Goal: Use online tool/utility: Utilize a website feature to perform a specific function

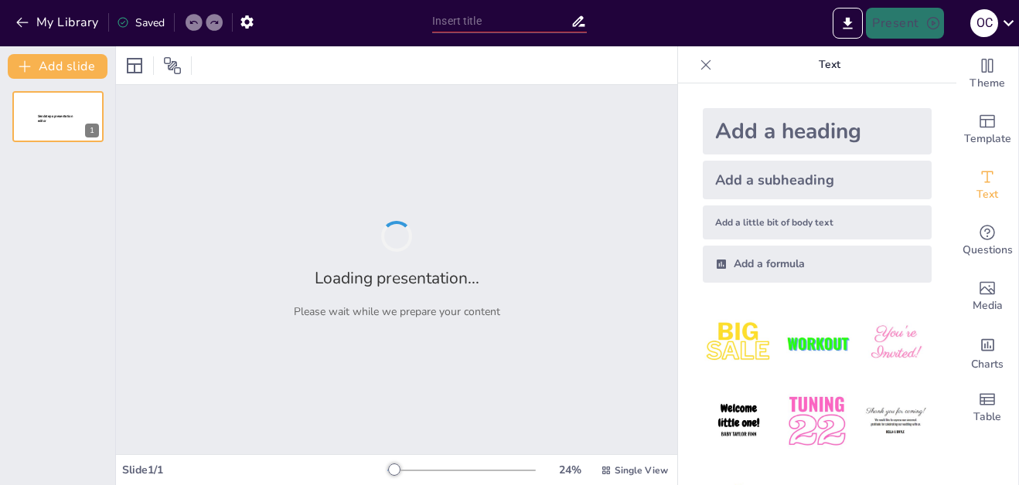
type input "Основы закона [PERSON_NAME] в популяционной генетике"
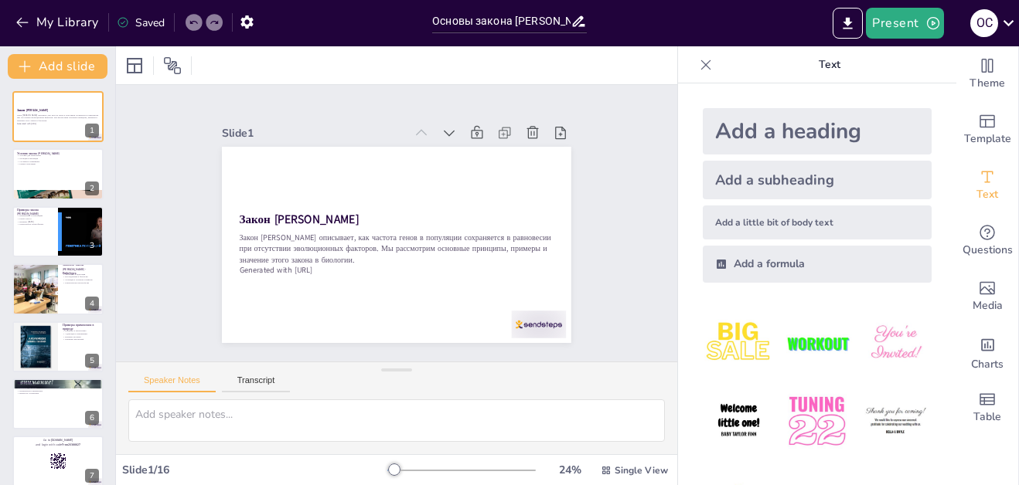
checkbox input "true"
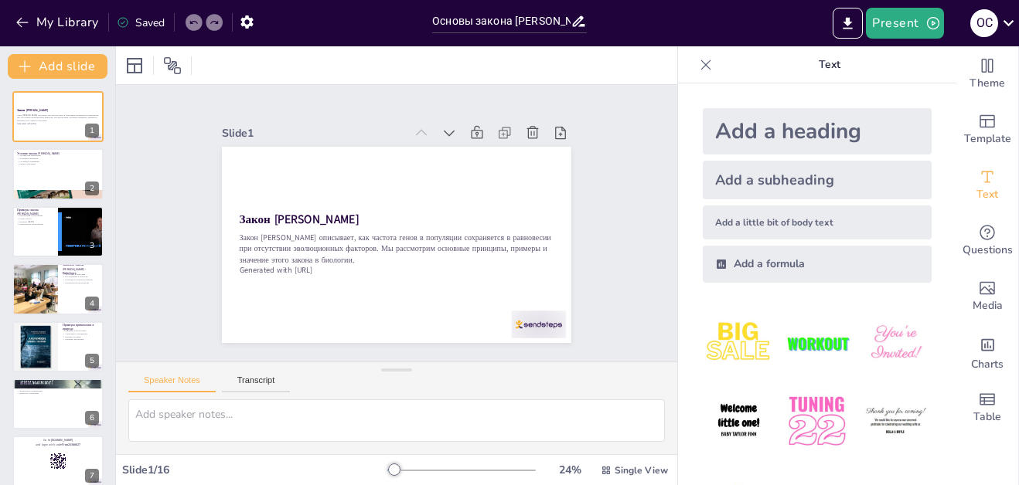
checkbox input "true"
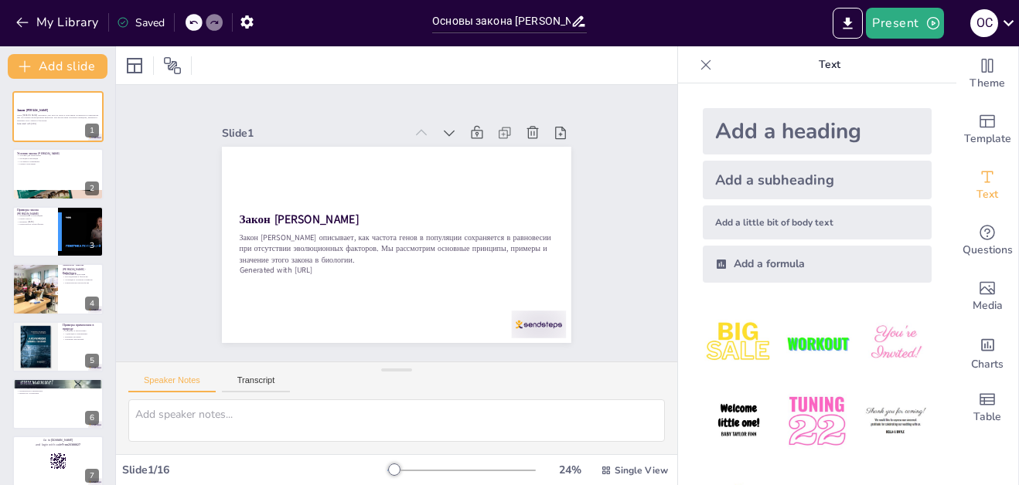
checkbox input "true"
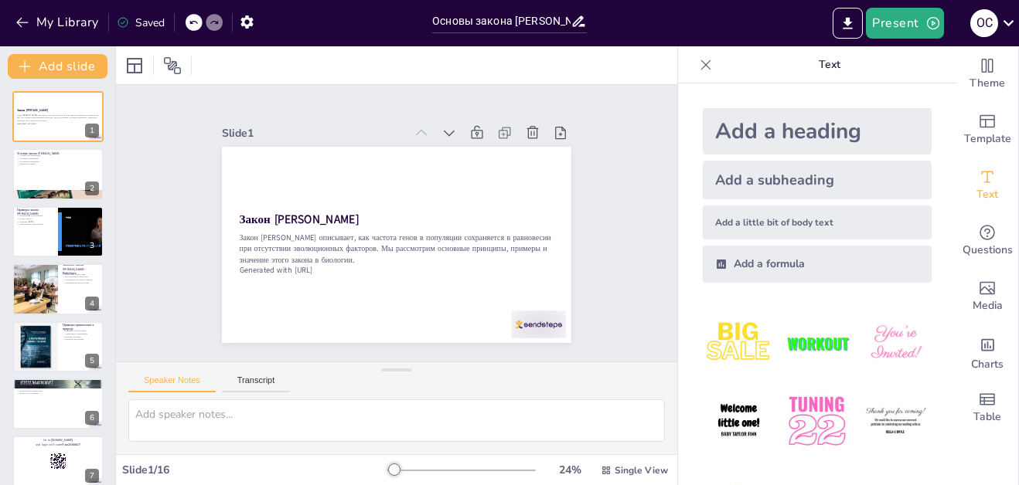
checkbox input "true"
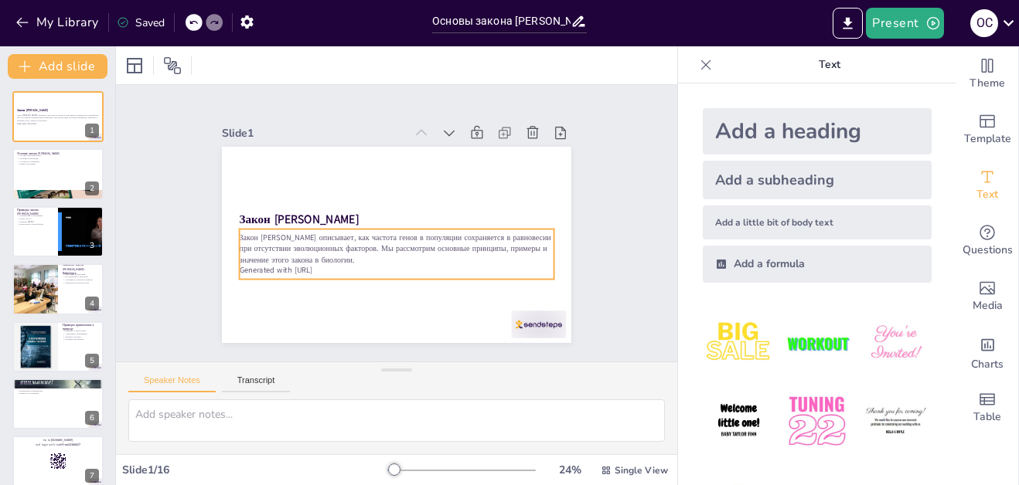
checkbox input "true"
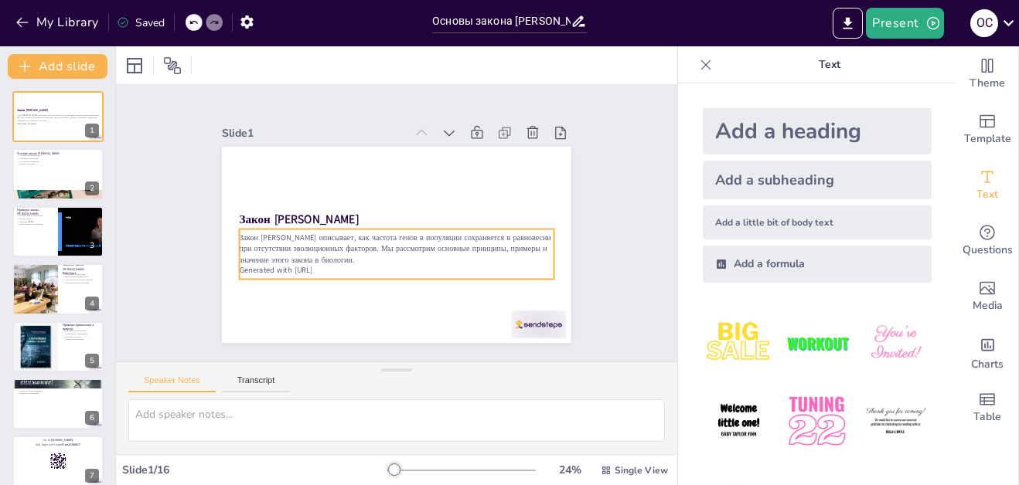
checkbox input "true"
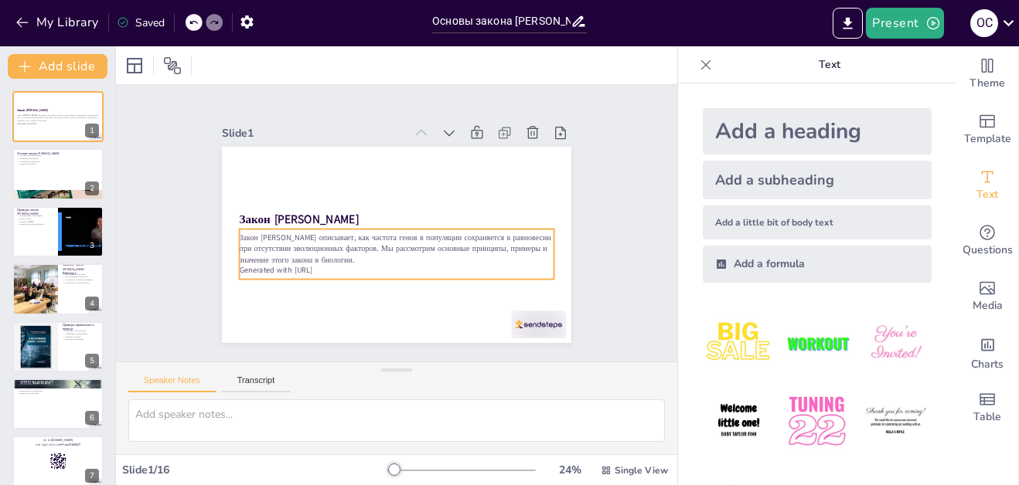
checkbox input "true"
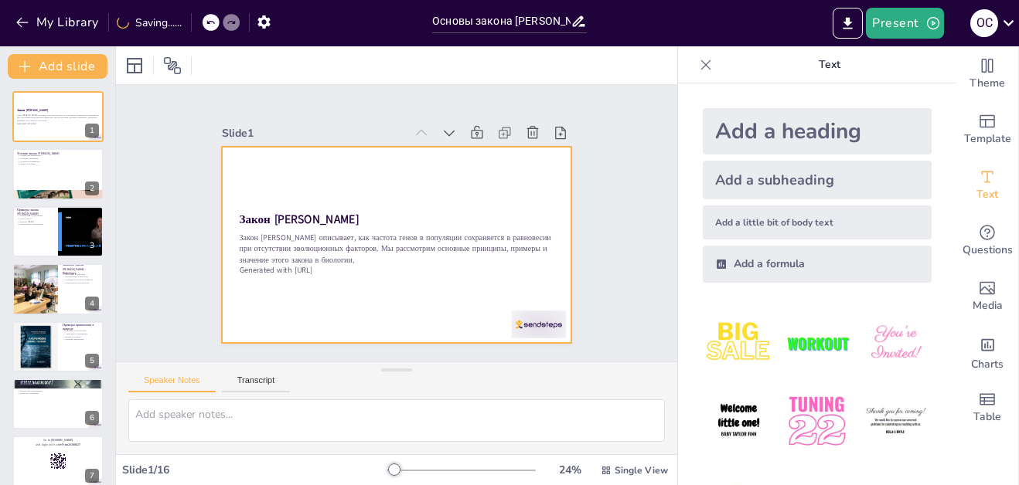
checkbox input "true"
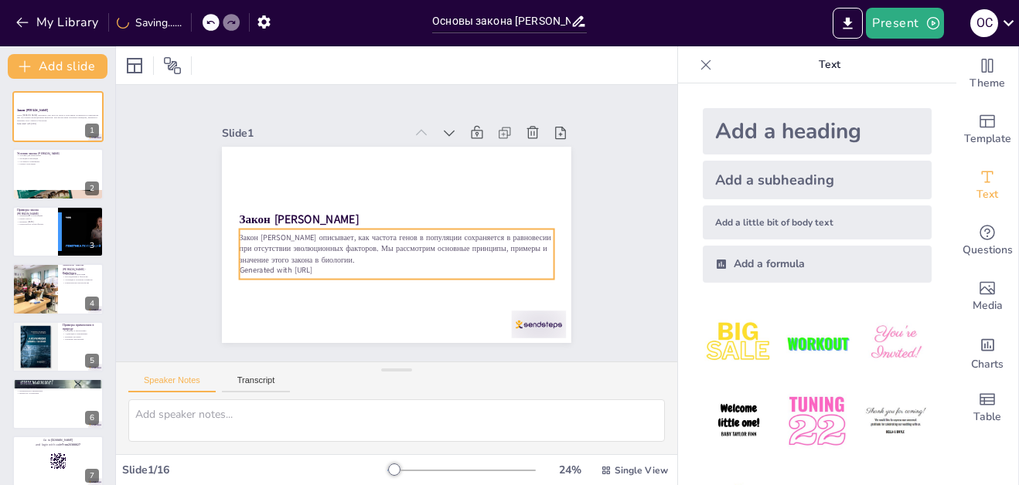
checkbox input "true"
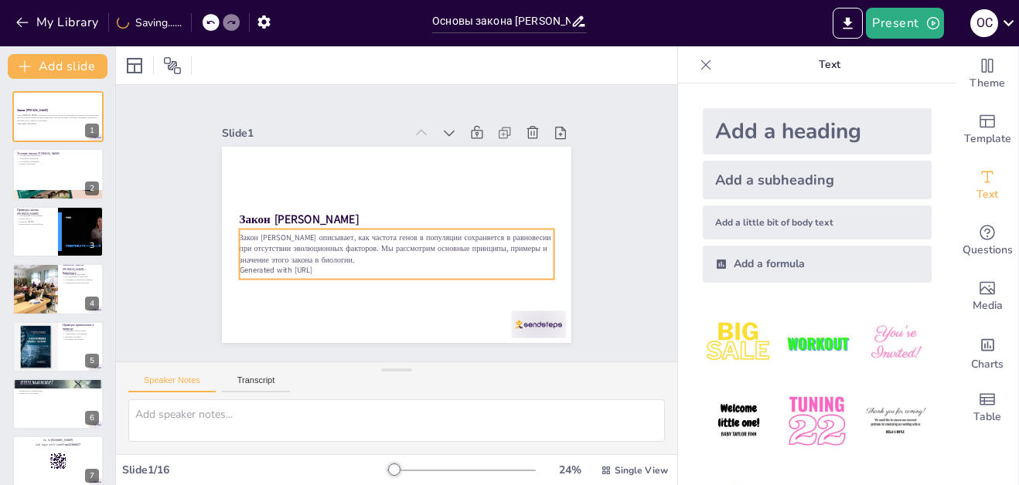
checkbox input "true"
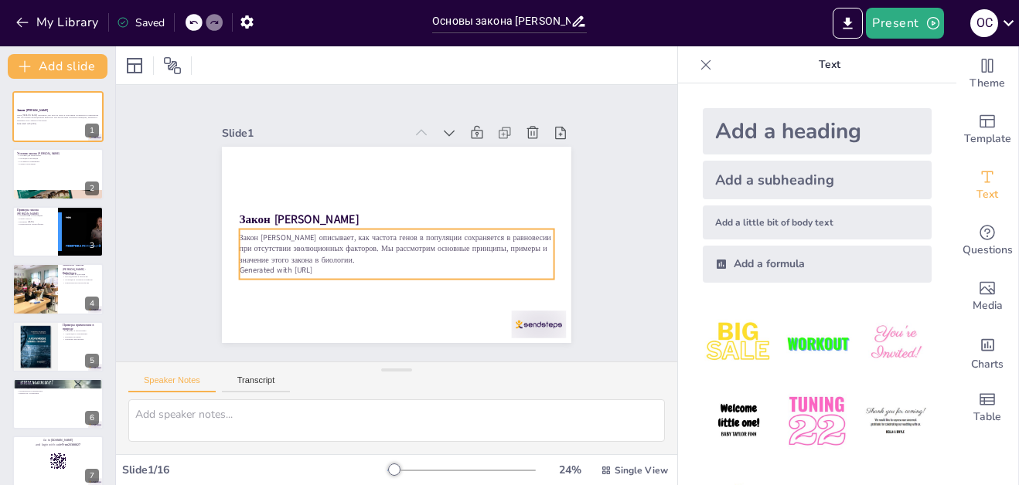
checkbox input "true"
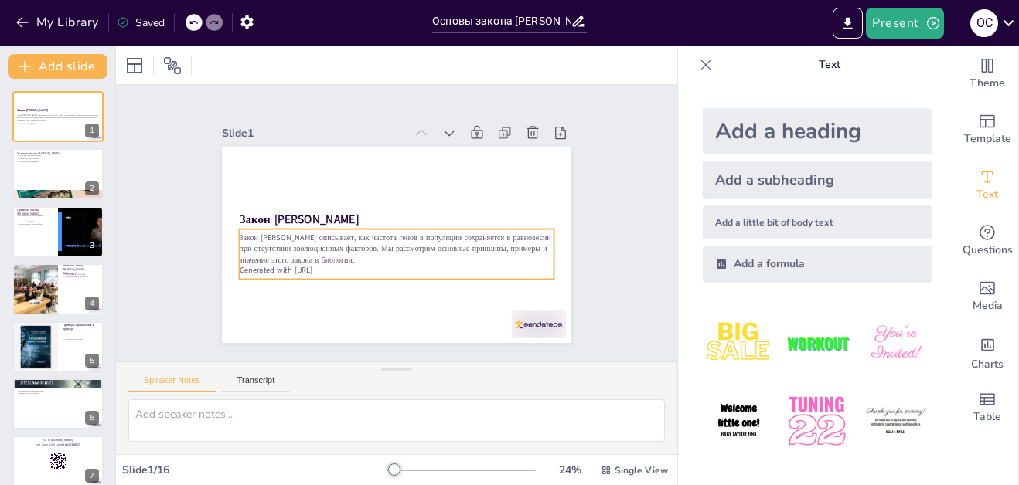
checkbox input "true"
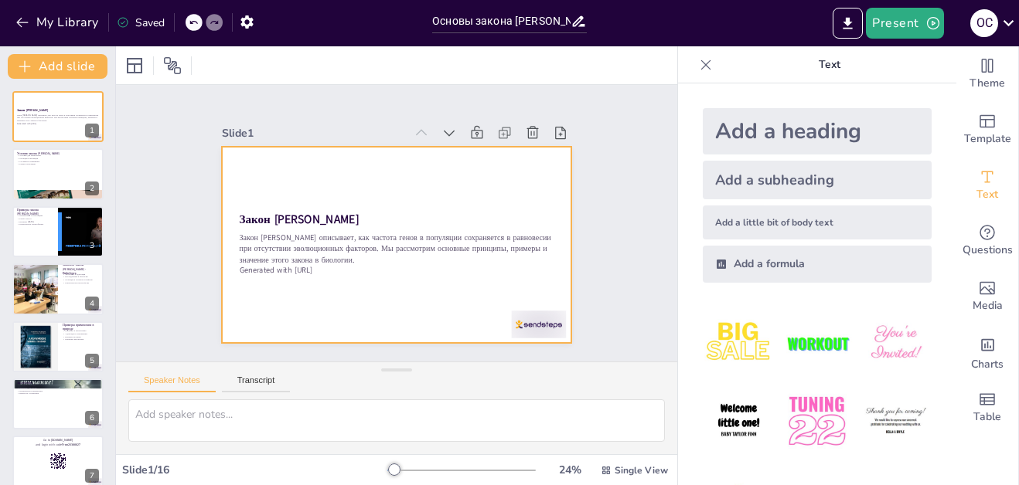
checkbox input "true"
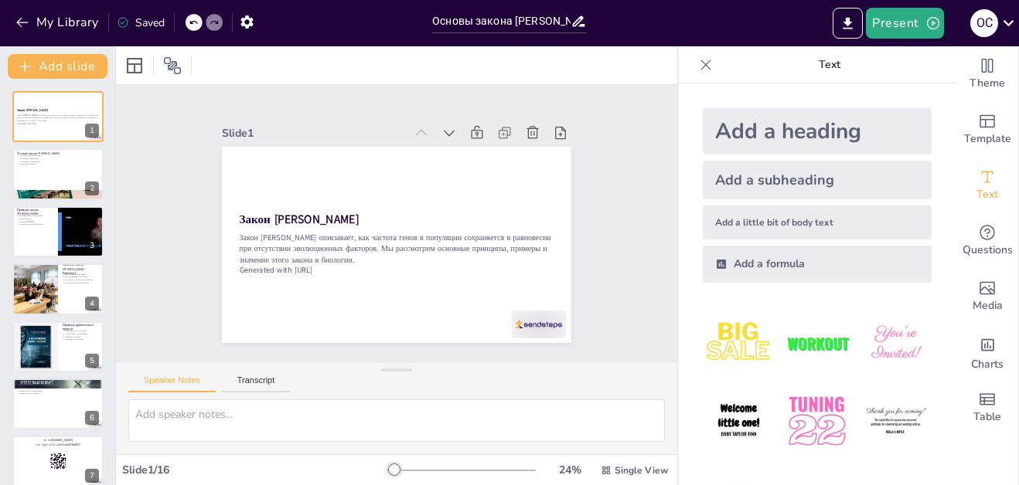
checkbox input "true"
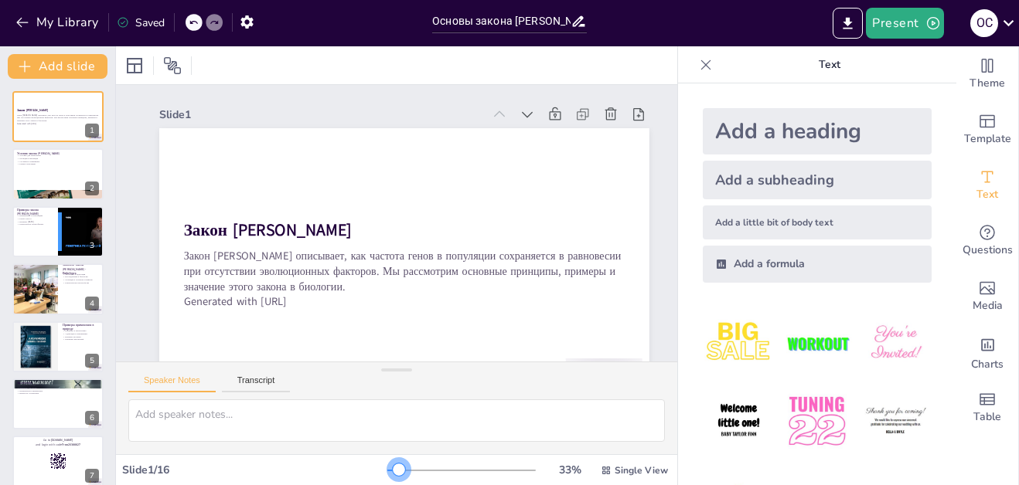
checkbox input "true"
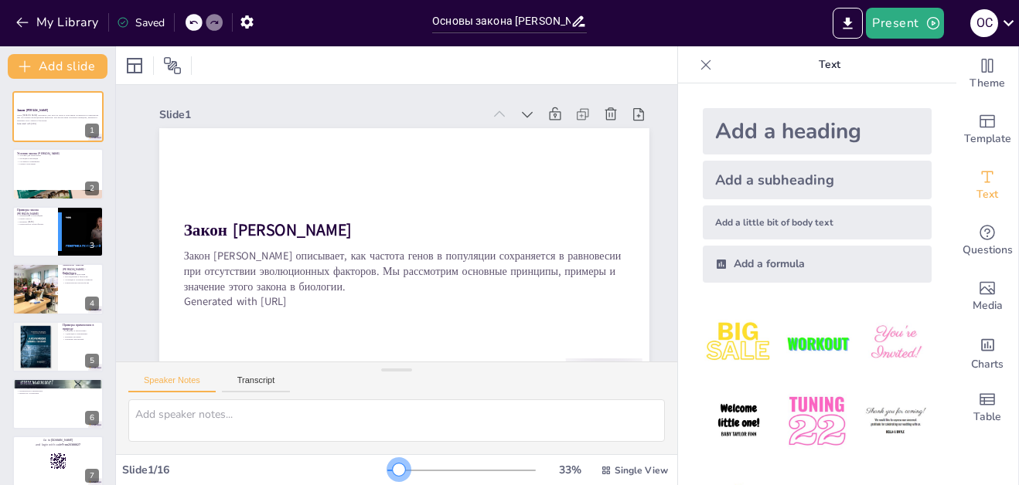
drag, startPoint x: 383, startPoint y: 472, endPoint x: 394, endPoint y: 470, distance: 11.1
click at [405, 472] on div at bounding box center [399, 470] width 12 height 12
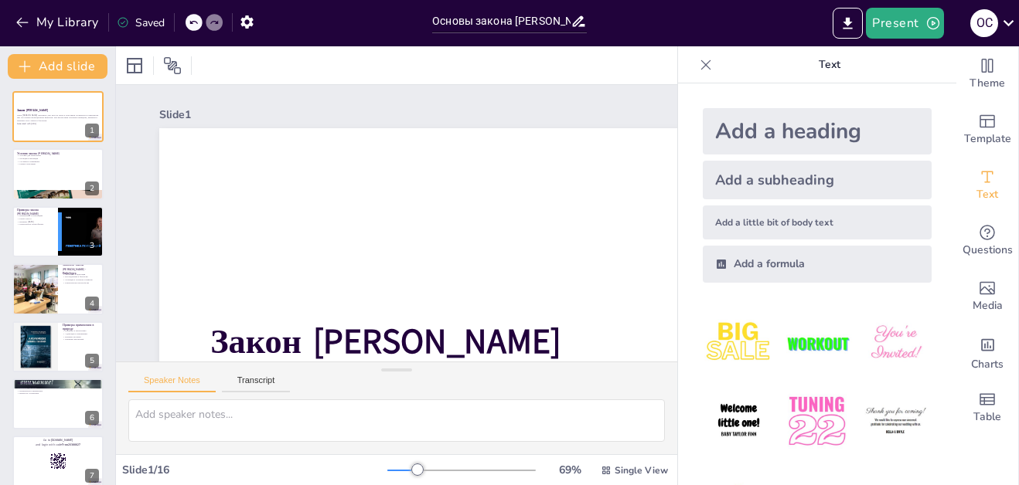
checkbox input "true"
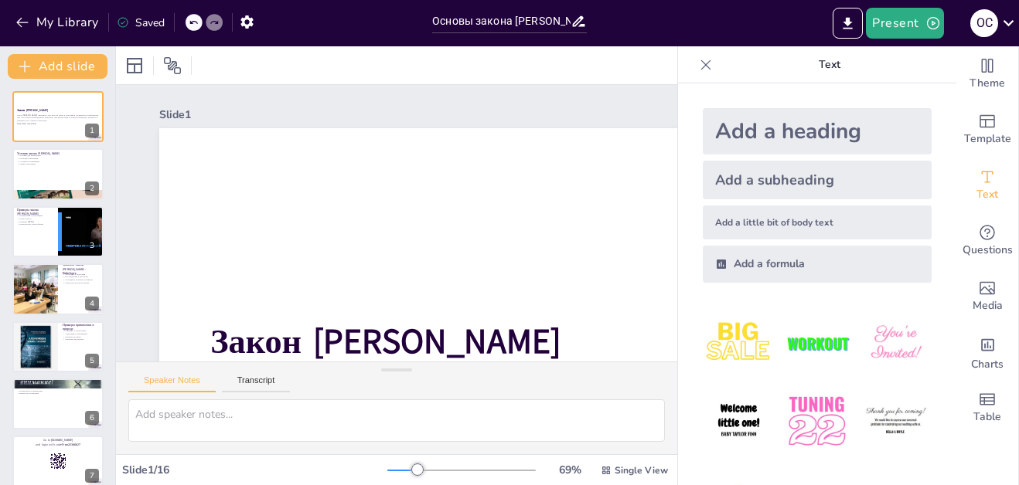
checkbox input "true"
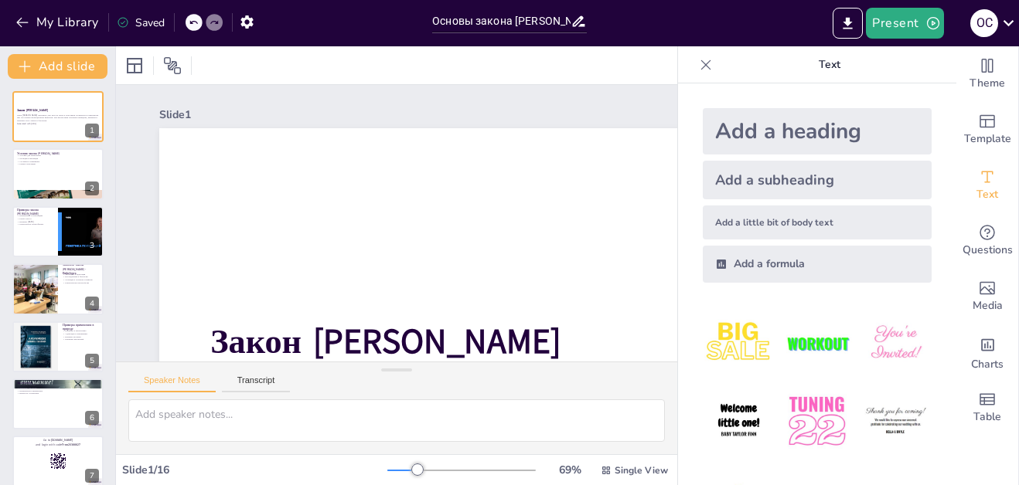
checkbox input "true"
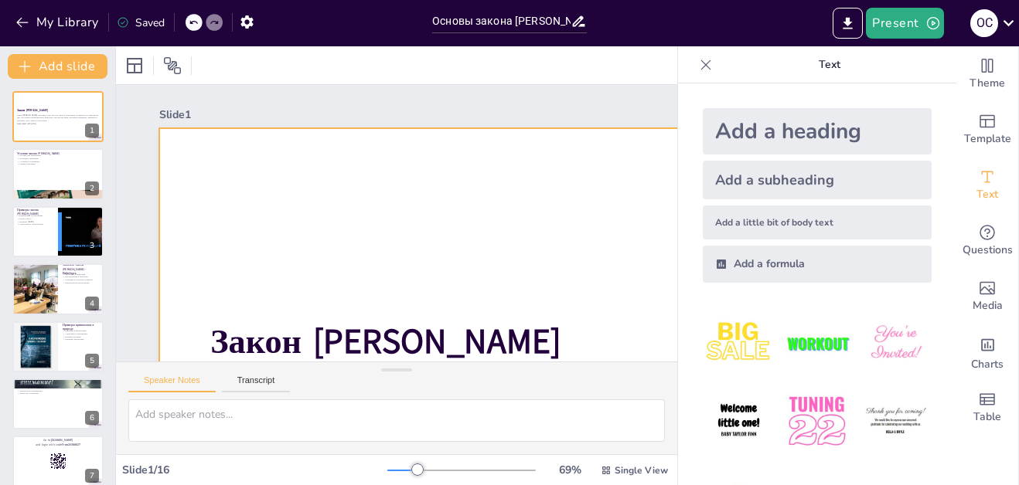
checkbox input "true"
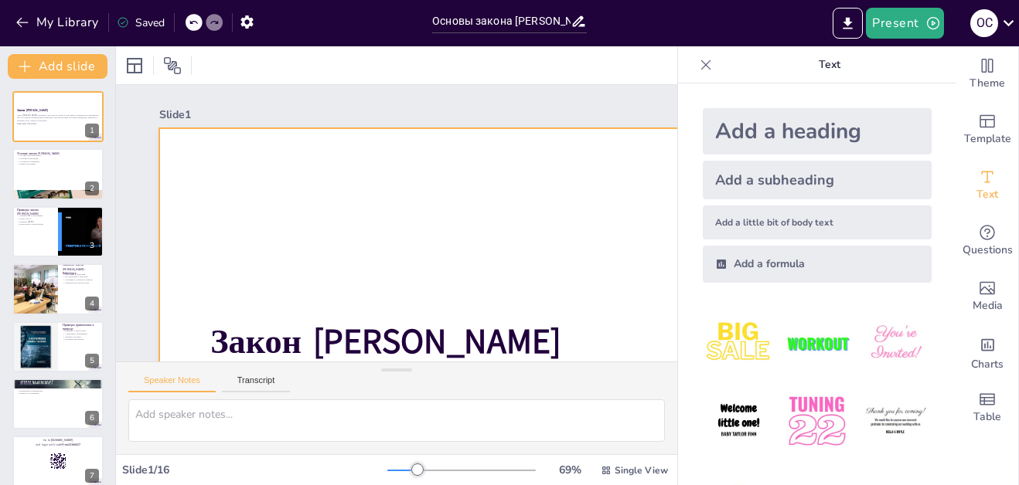
checkbox input "true"
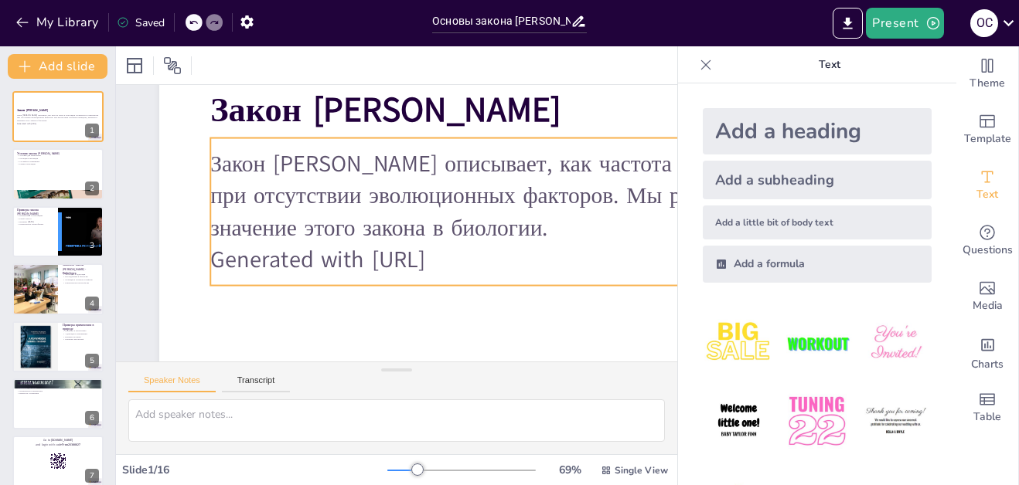
checkbox input "true"
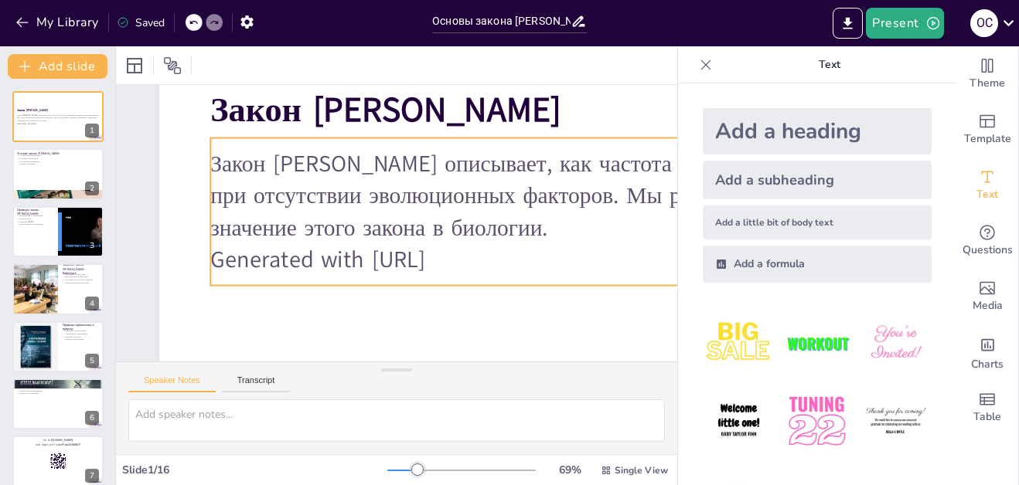
checkbox input "true"
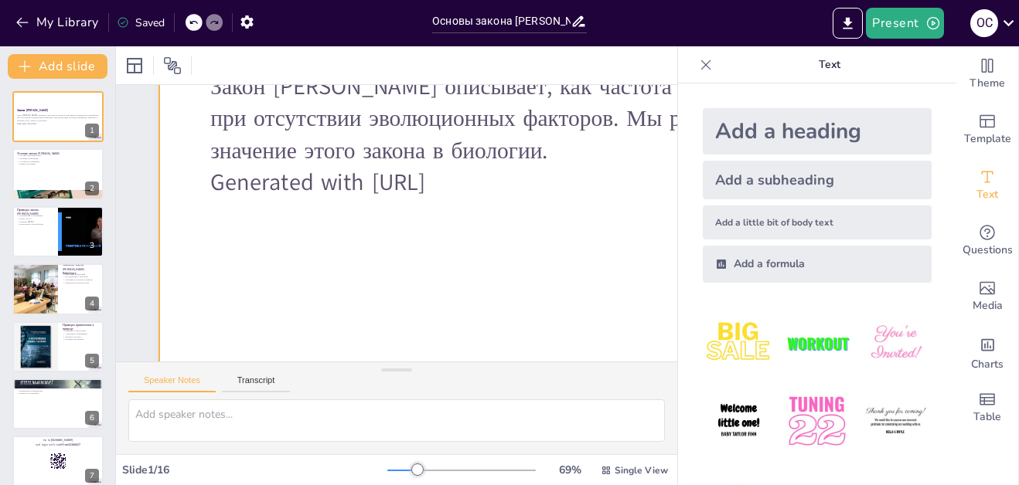
scroll to position [232, 0]
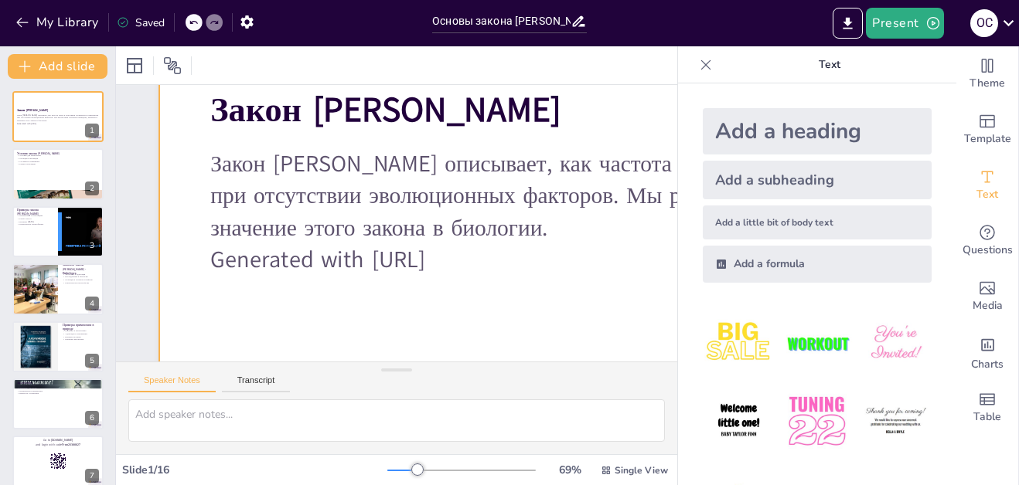
checkbox input "true"
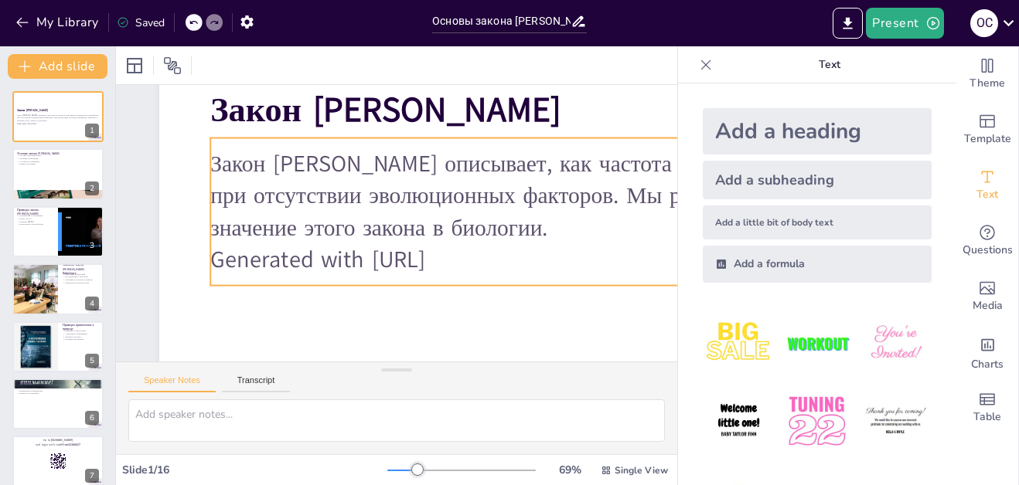
checkbox input "true"
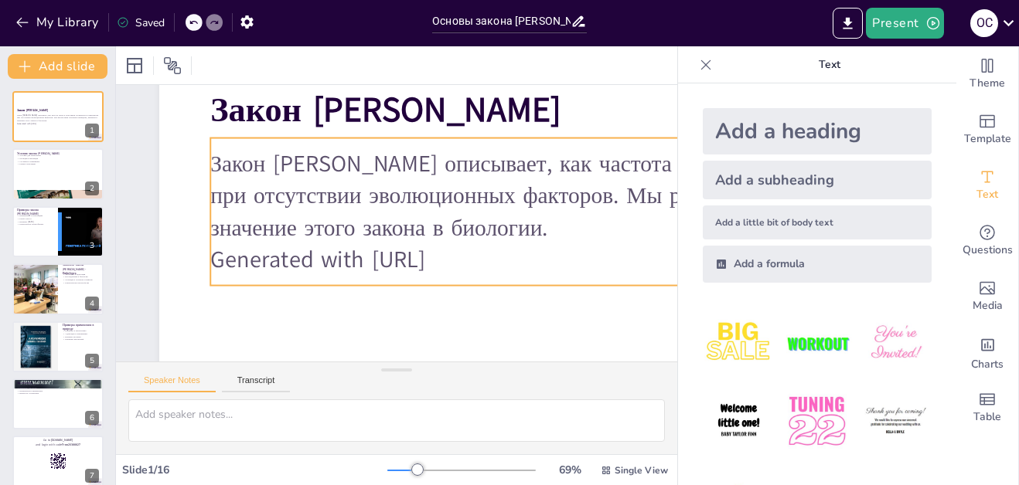
checkbox input "true"
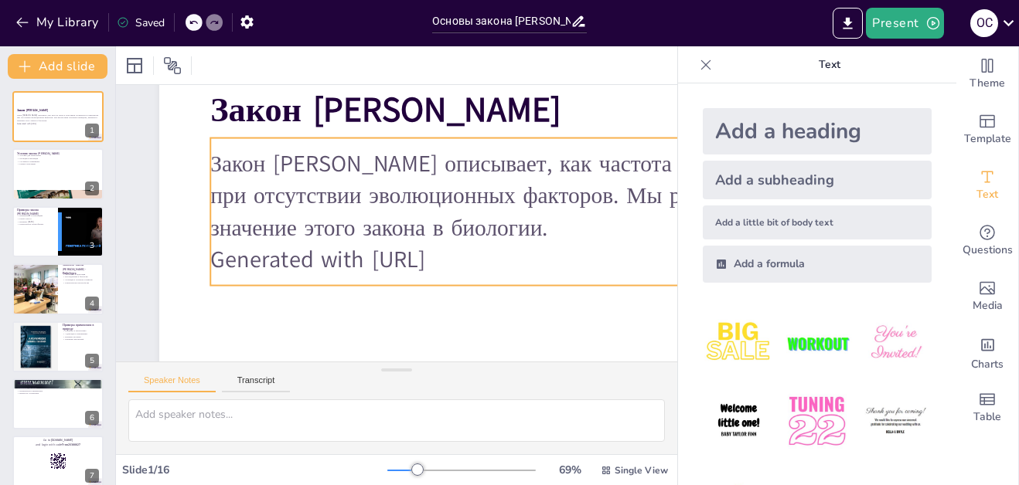
checkbox input "true"
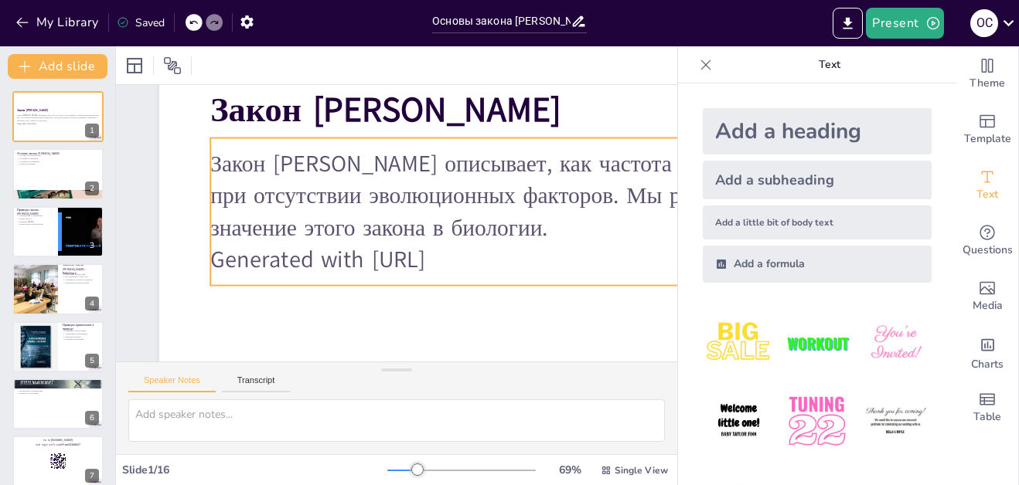
checkbox input "true"
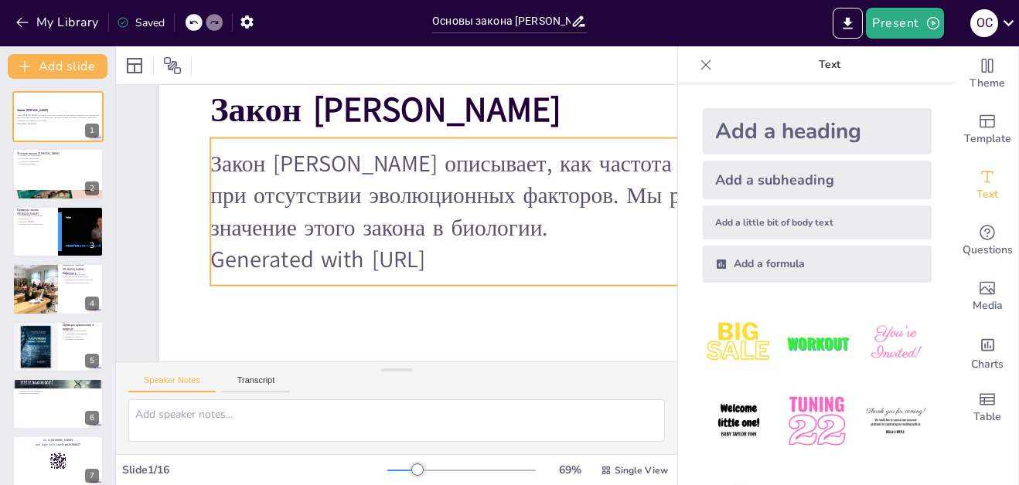
checkbox input "true"
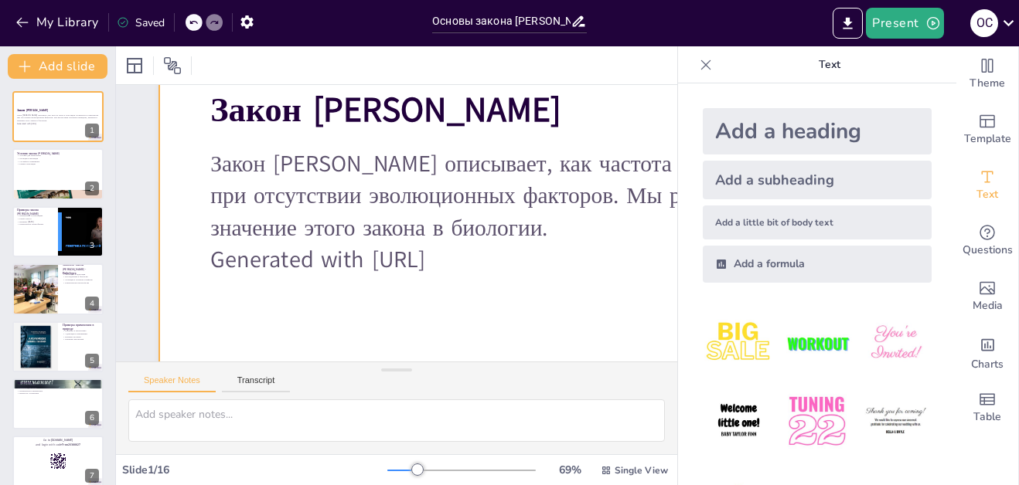
checkbox input "true"
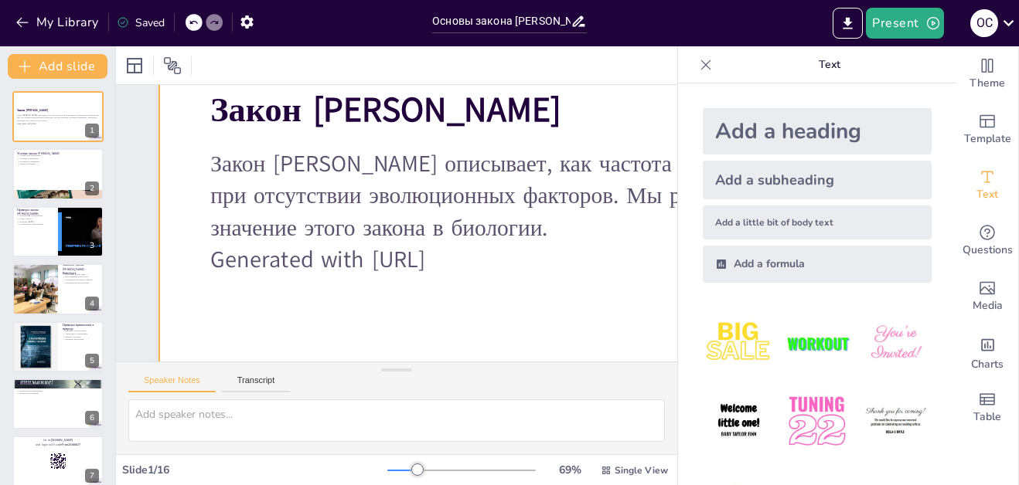
checkbox input "true"
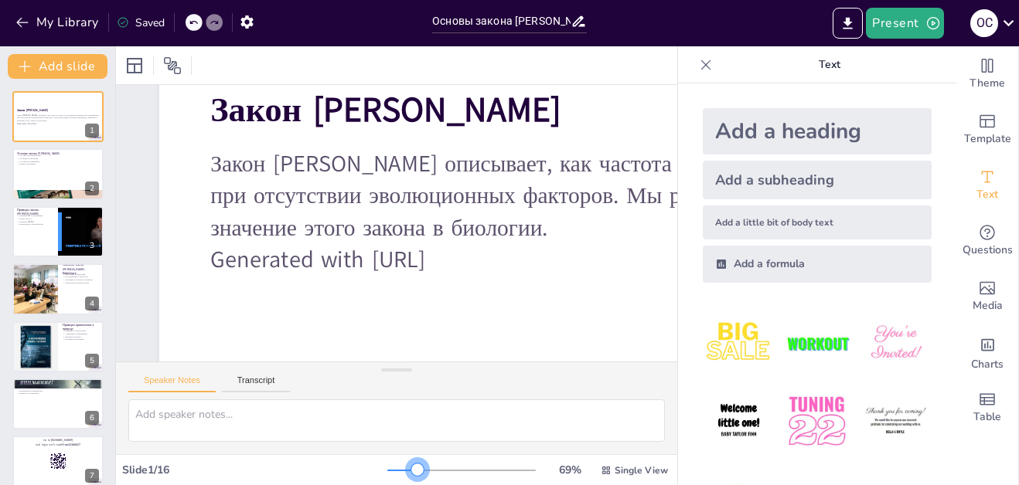
checkbox input "true"
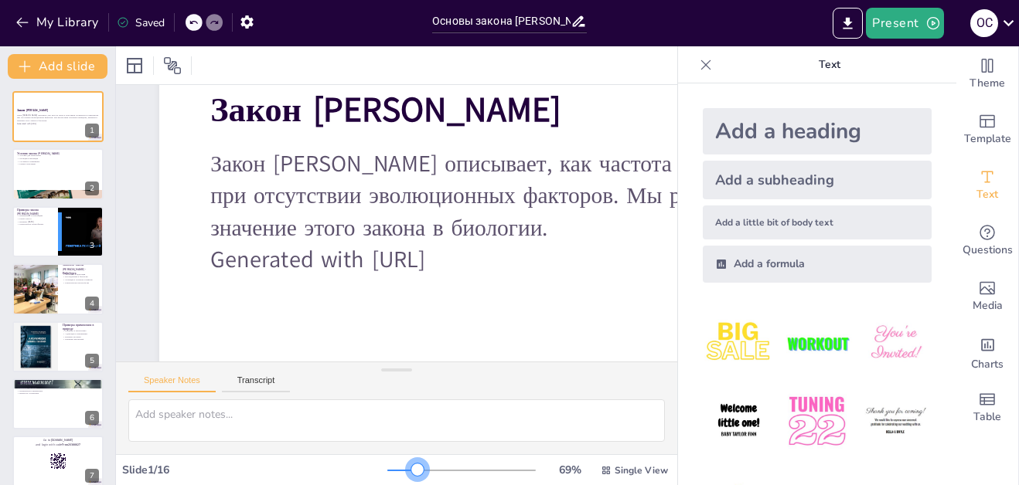
checkbox input "true"
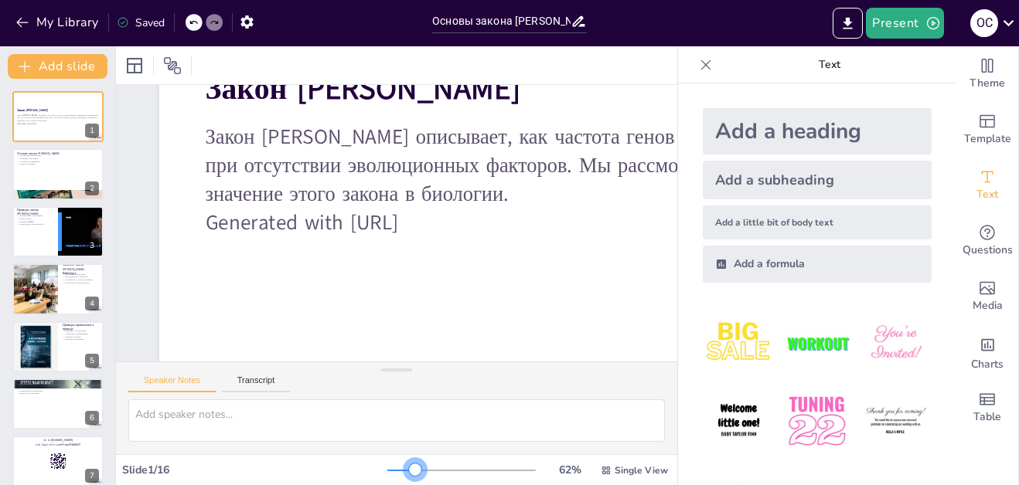
checkbox input "true"
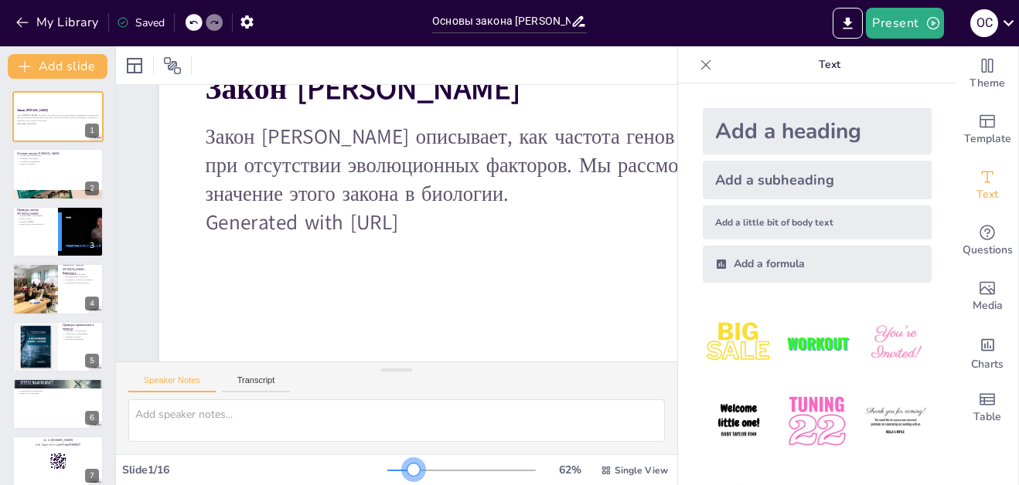
checkbox input "true"
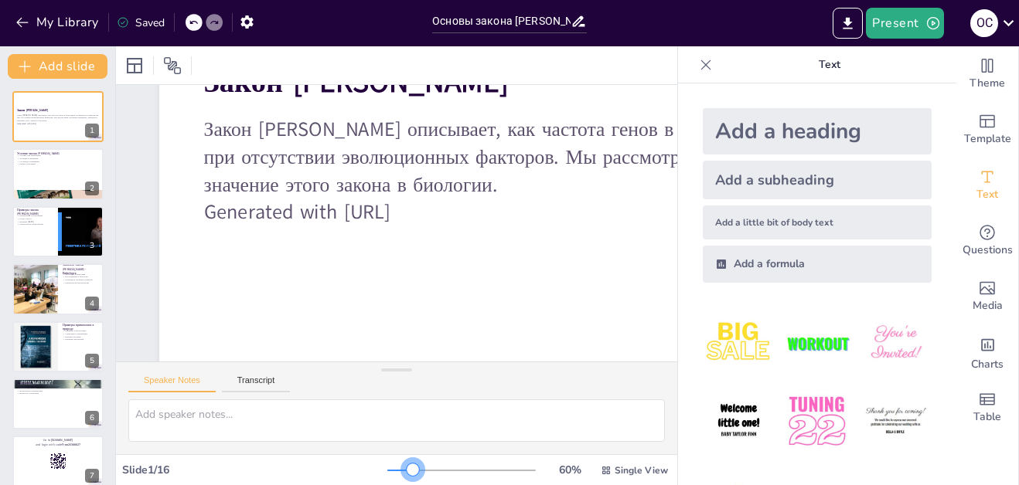
checkbox input "true"
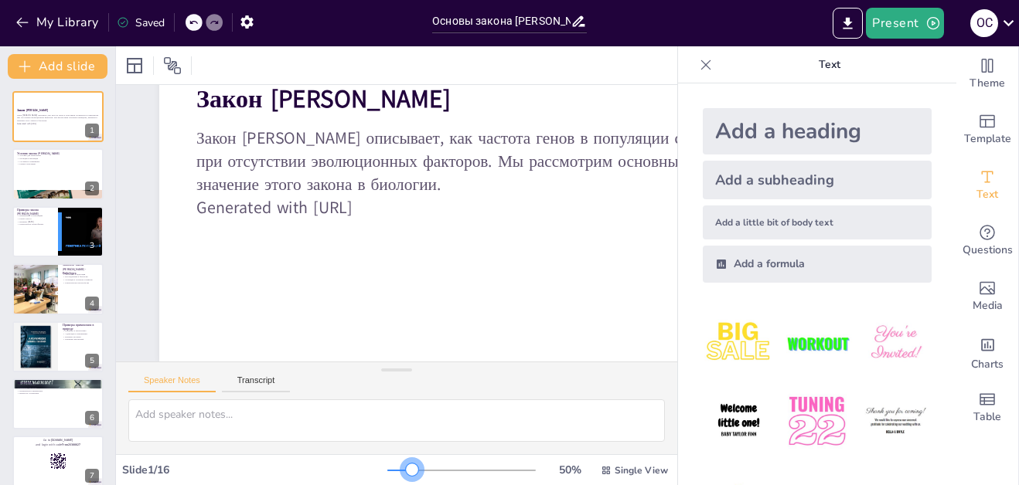
checkbox input "true"
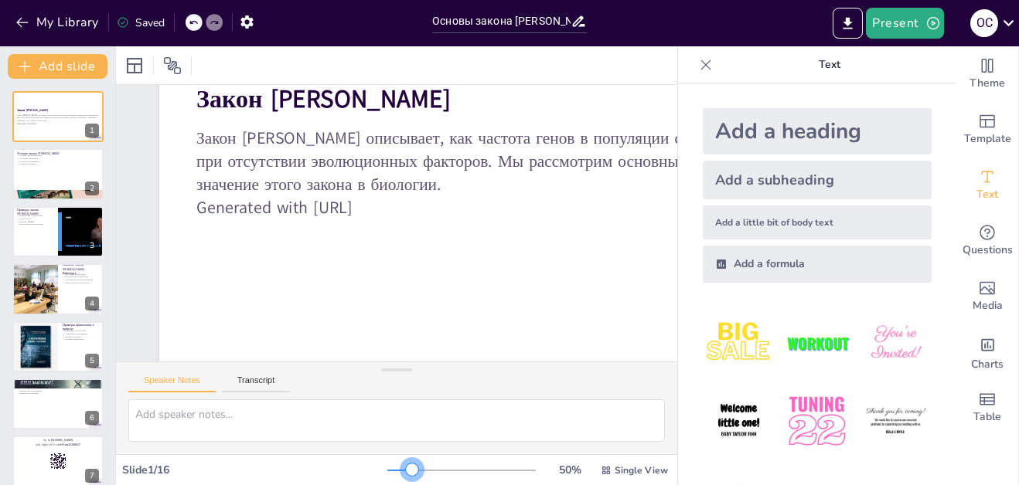
checkbox input "true"
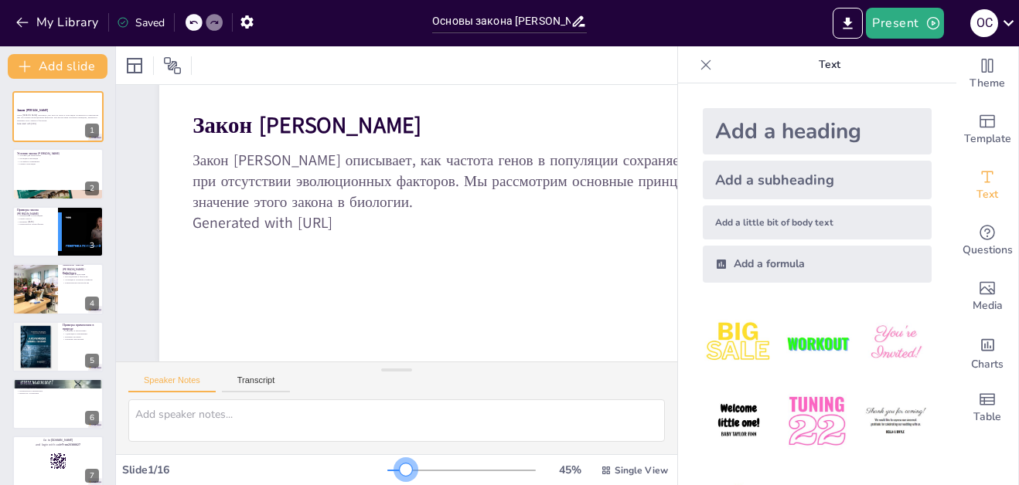
checkbox input "true"
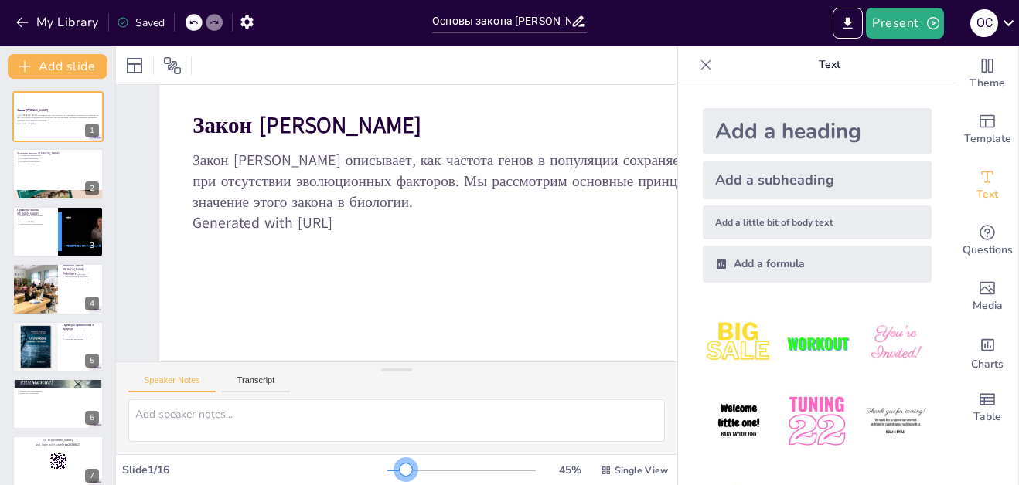
checkbox input "true"
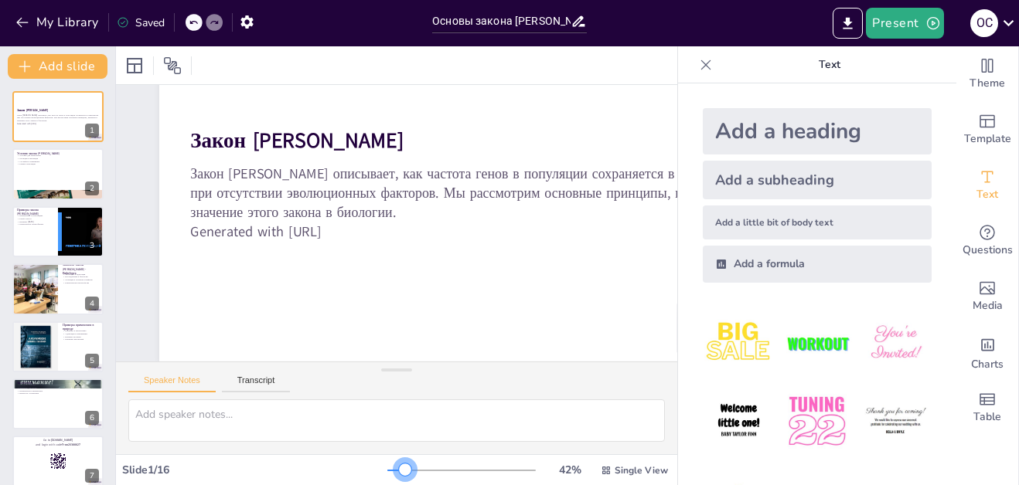
checkbox input "true"
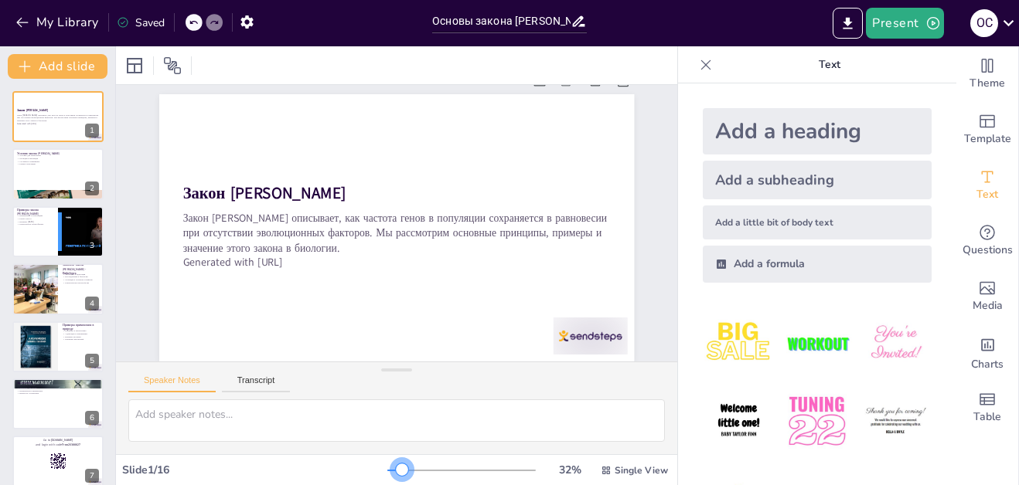
scroll to position [47, 0]
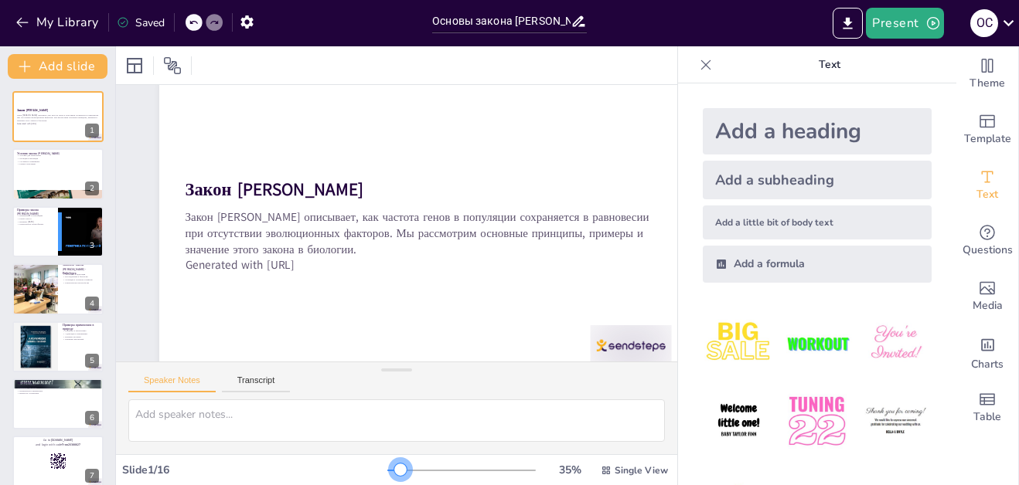
drag, startPoint x: 406, startPoint y: 465, endPoint x: 388, endPoint y: 463, distance: 17.9
click at [394, 464] on div at bounding box center [400, 470] width 12 height 12
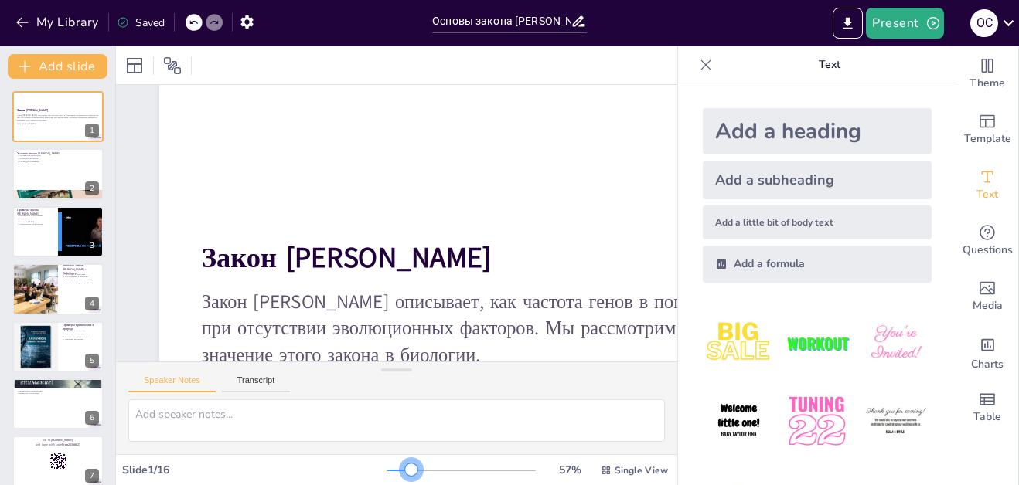
drag, startPoint x: 395, startPoint y: 468, endPoint x: 400, endPoint y: 411, distance: 56.7
click at [400, 467] on div at bounding box center [461, 471] width 148 height 12
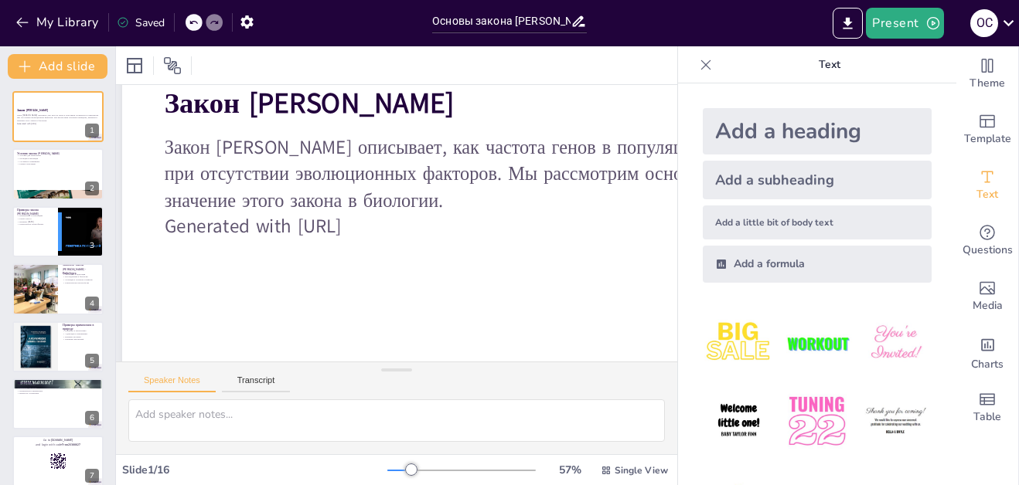
scroll to position [202, 39]
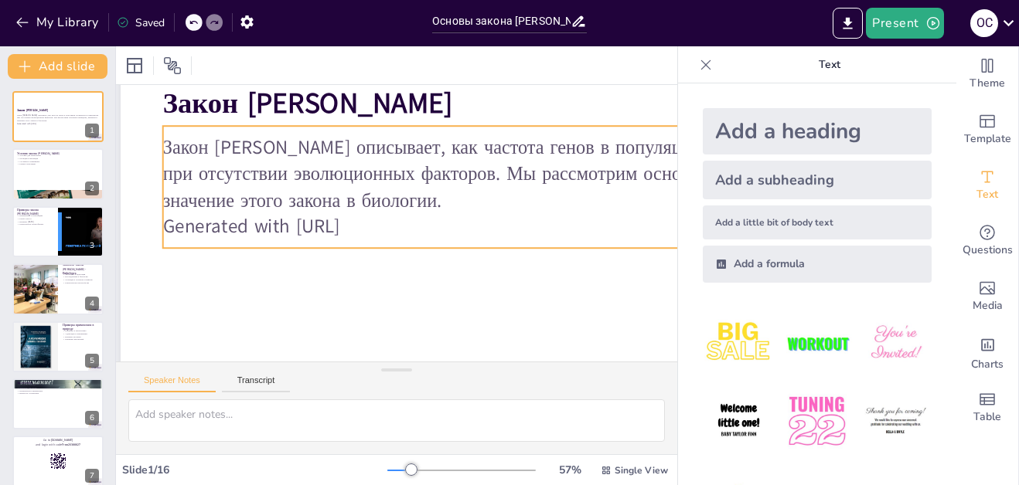
click at [277, 220] on p "Generated with [URL]" at bounding box center [543, 226] width 761 height 26
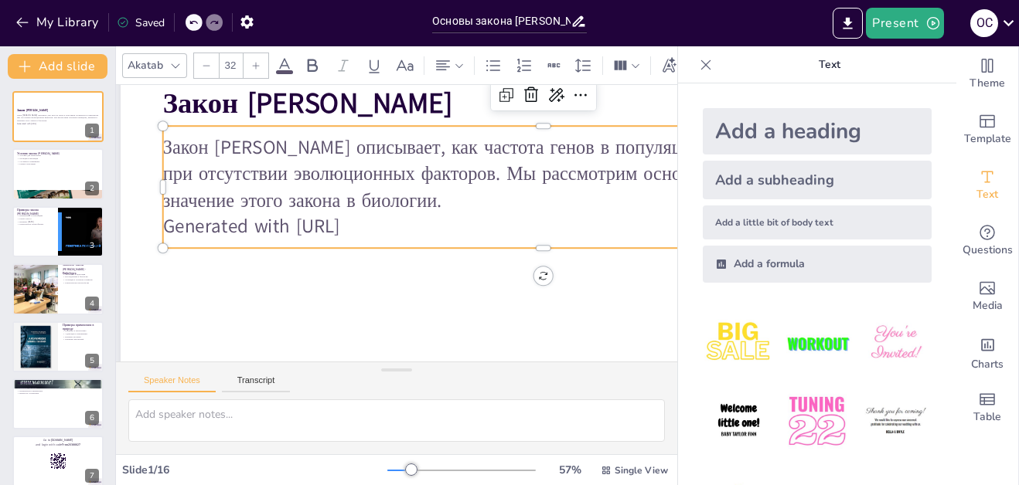
click at [257, 224] on p "Generated with [URL]" at bounding box center [542, 242] width 760 height 106
click at [257, 224] on p "Generated with [URL]" at bounding box center [543, 226] width 761 height 26
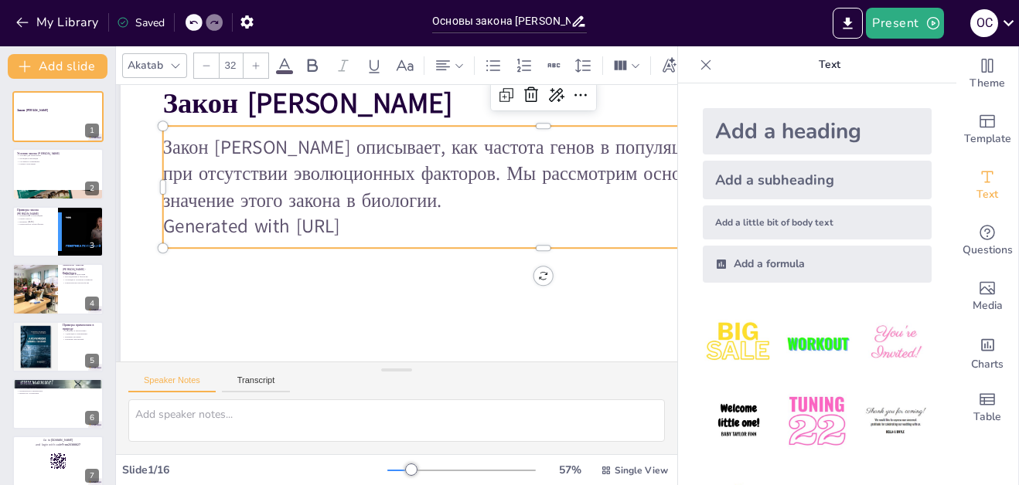
drag, startPoint x: 217, startPoint y: 225, endPoint x: 186, endPoint y: 230, distance: 32.2
click at [216, 226] on p "Generated with [URL]" at bounding box center [543, 226] width 761 height 26
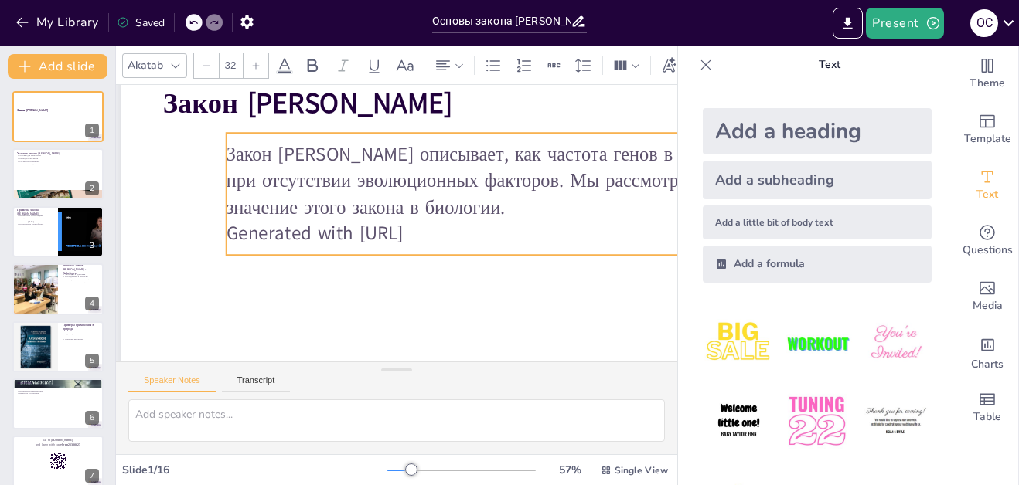
drag, startPoint x: 167, startPoint y: 228, endPoint x: 230, endPoint y: 234, distance: 63.7
click at [230, 234] on p "Generated with [URL]" at bounding box center [606, 233] width 761 height 26
drag, startPoint x: 490, startPoint y: 134, endPoint x: 427, endPoint y: 101, distance: 71.2
click at [393, 152] on div "Закон [PERSON_NAME] описывает, как частота генов в популяции сохраняется в равн…" at bounding box center [608, 238] width 770 height 277
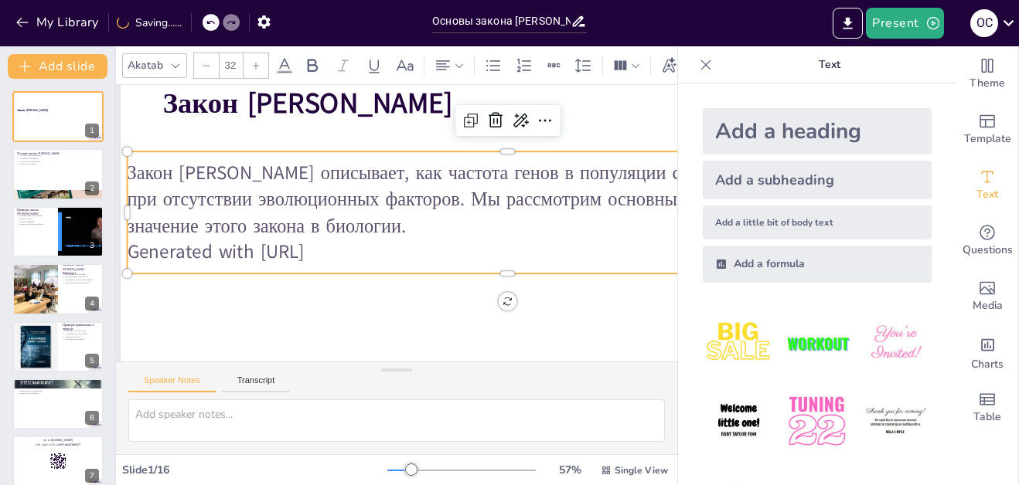
click at [383, 150] on div at bounding box center [508, 145] width 761 height 12
click at [60, 177] on div at bounding box center [58, 174] width 93 height 53
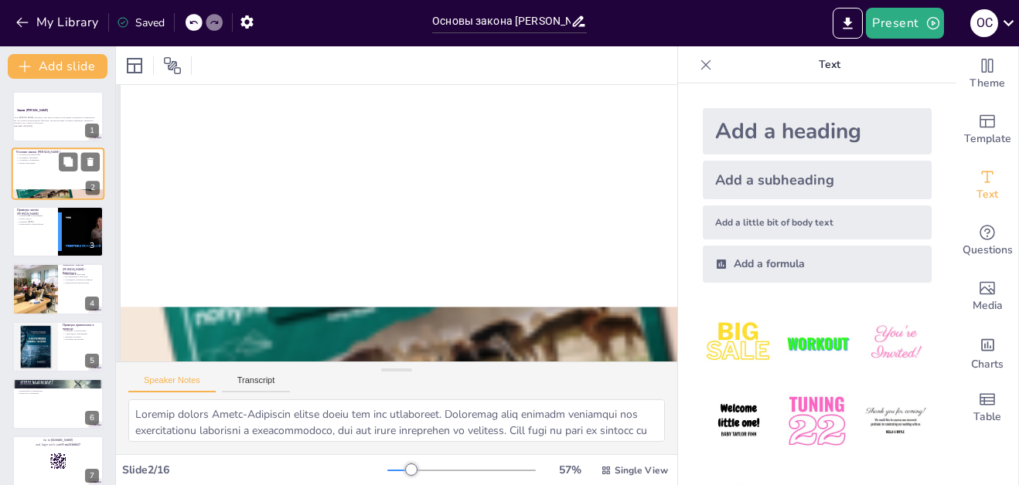
scroll to position [0, 39]
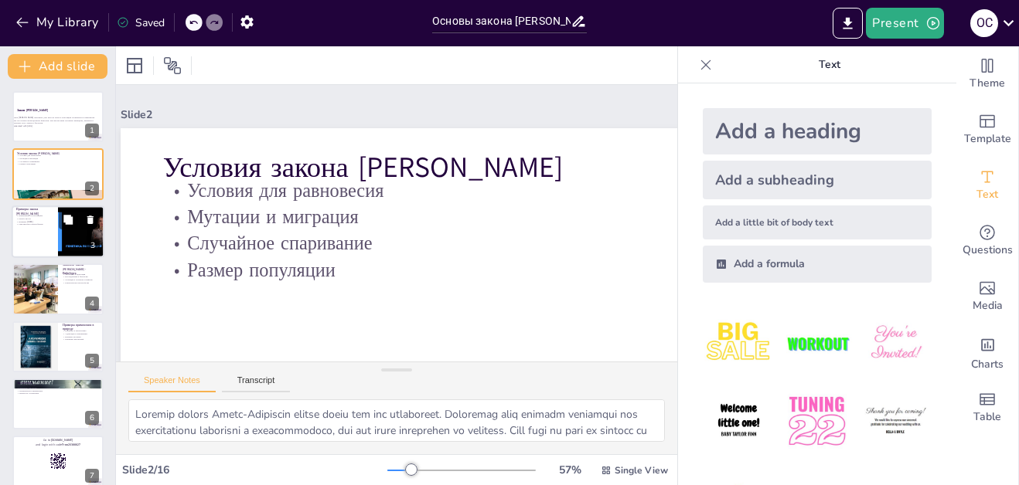
click at [39, 230] on div at bounding box center [58, 232] width 93 height 53
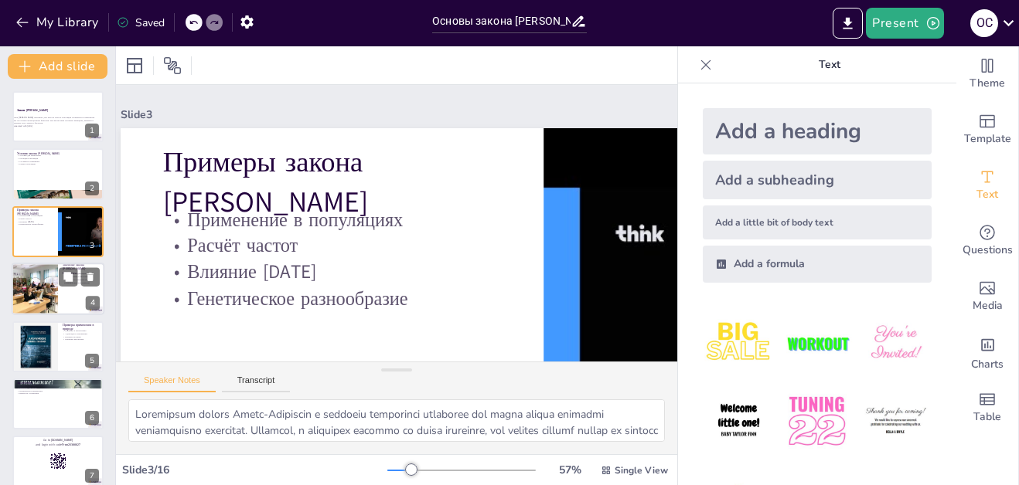
click at [38, 281] on div at bounding box center [35, 289] width 70 height 53
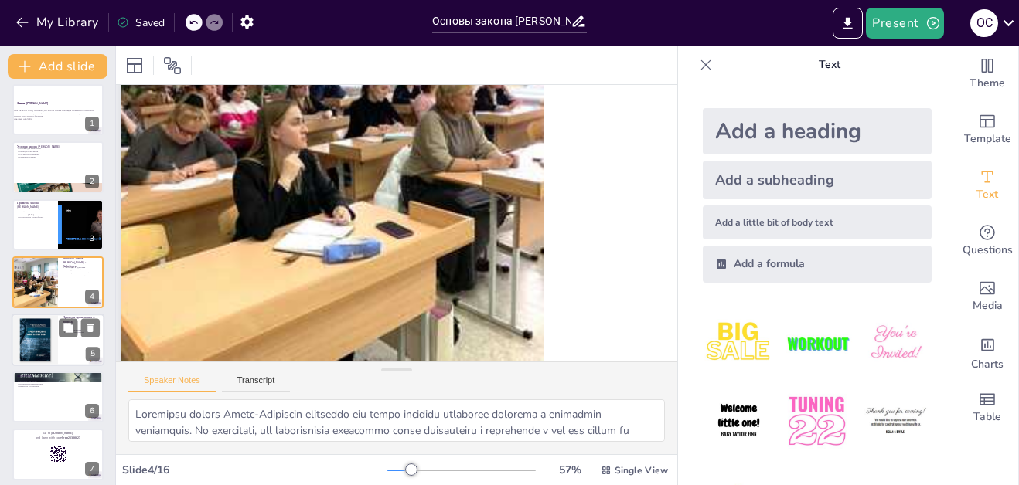
scroll to position [256, 39]
click at [50, 349] on div at bounding box center [35, 340] width 53 height 53
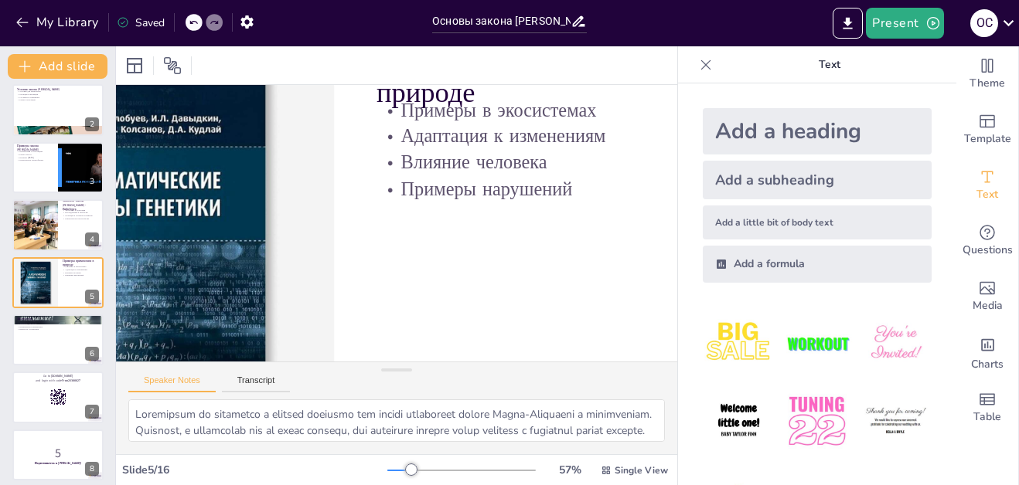
scroll to position [110, 254]
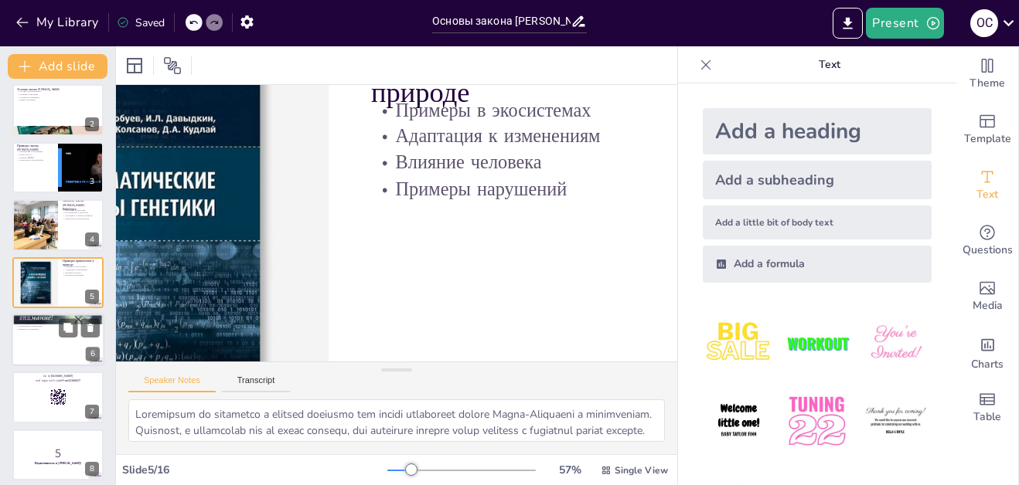
click at [58, 350] on div at bounding box center [58, 340] width 93 height 53
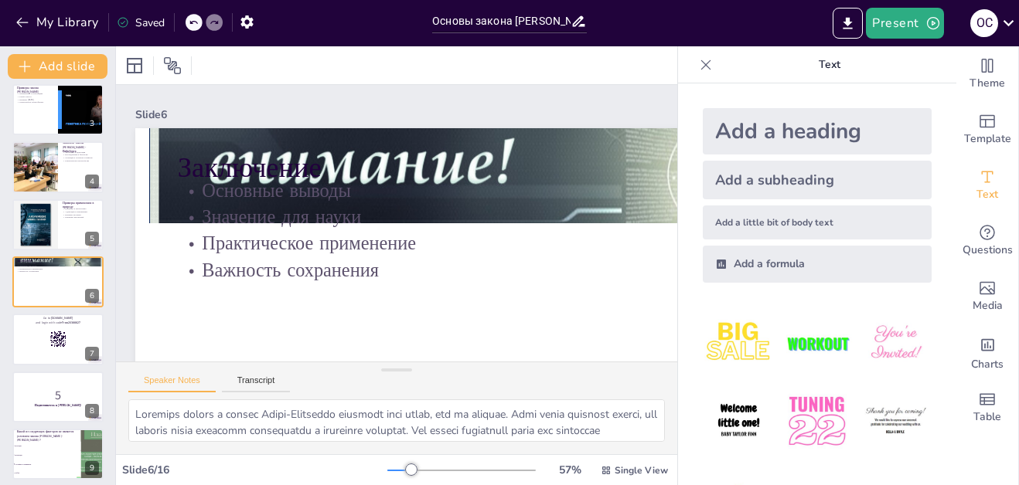
scroll to position [0, 0]
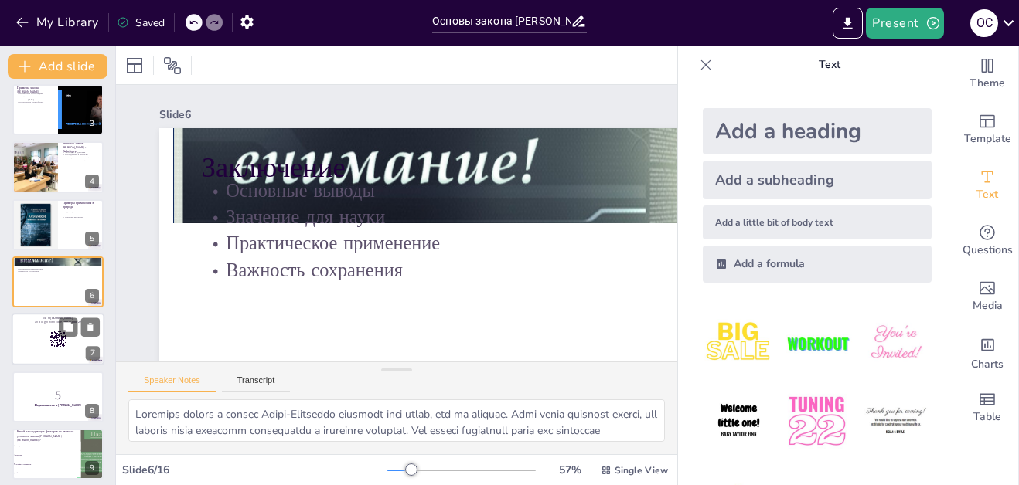
click at [53, 343] on rect at bounding box center [53, 343] width 1 height 1
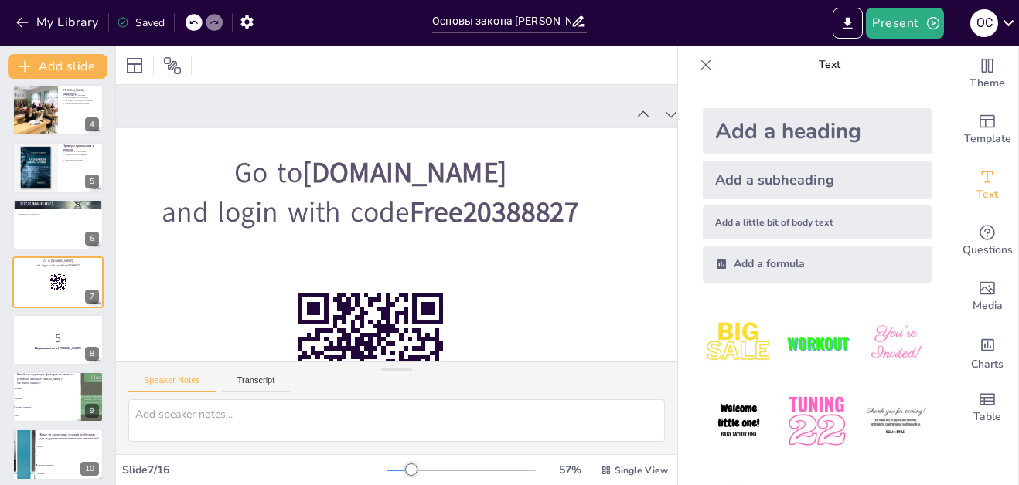
scroll to position [257, 0]
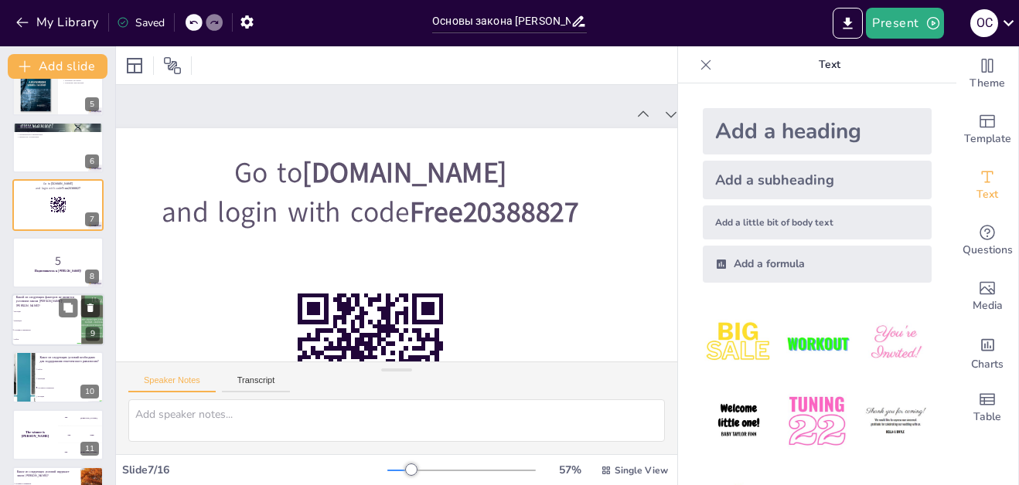
click at [29, 322] on span "Миграция" at bounding box center [47, 321] width 66 height 2
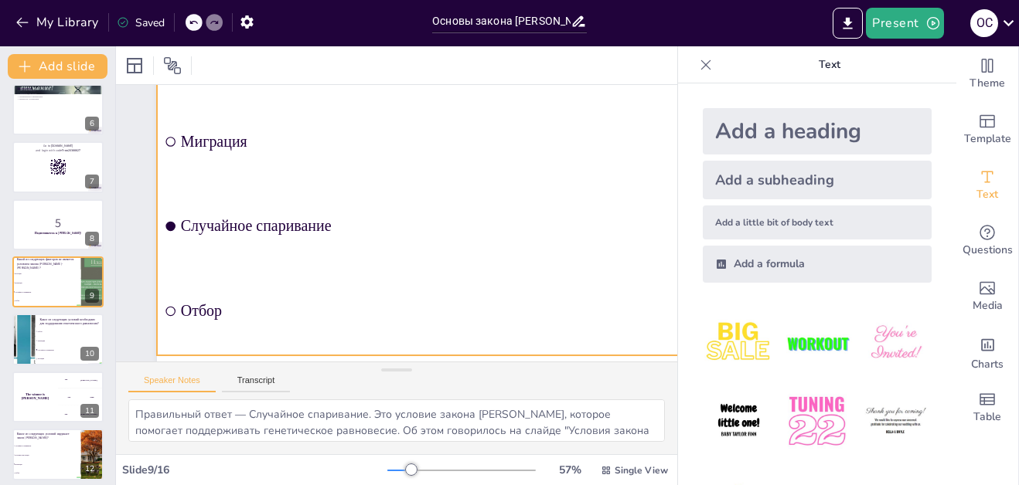
scroll to position [256, 2]
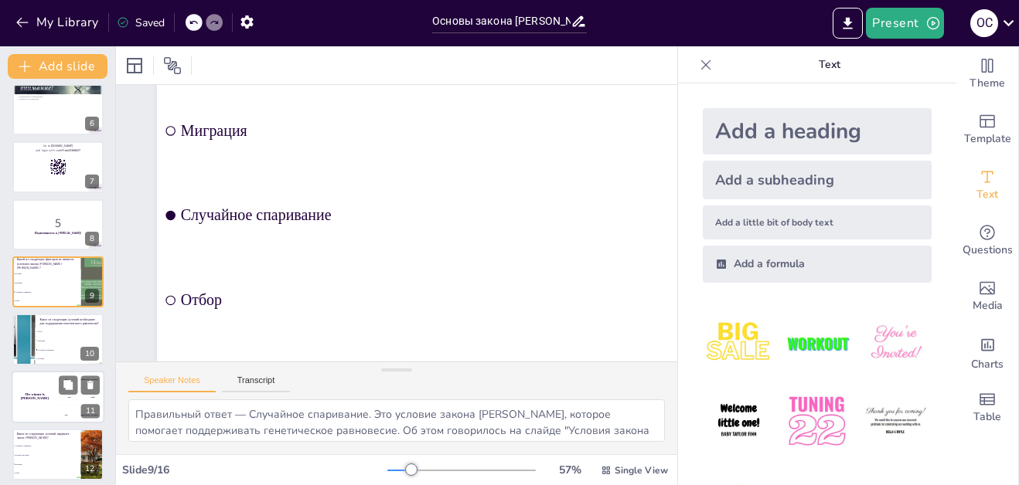
click at [59, 395] on div "200 Jaap" at bounding box center [81, 397] width 46 height 17
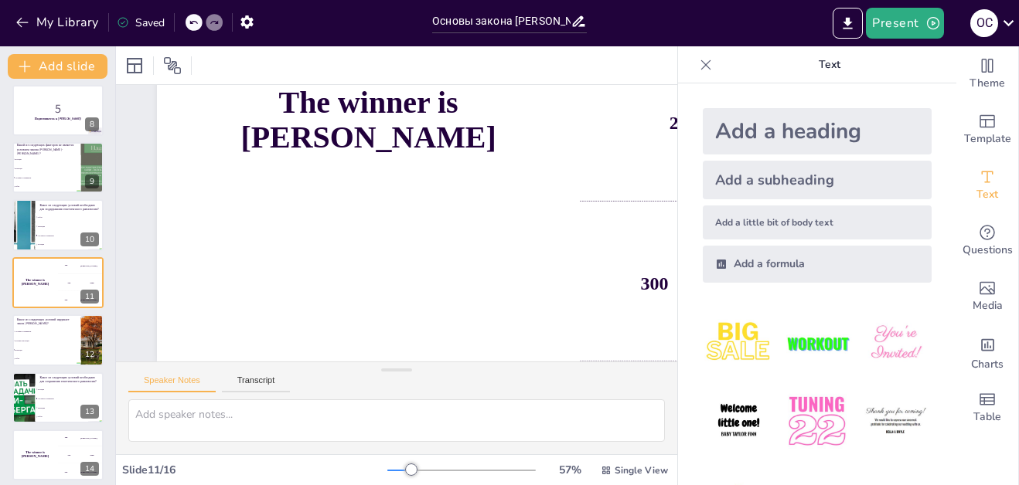
scroll to position [532, 0]
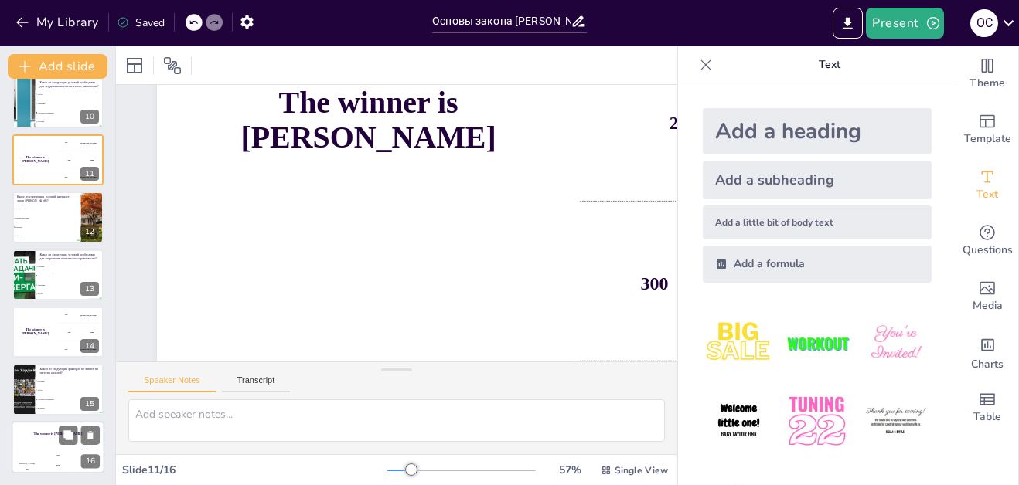
click at [45, 452] on div "Jaap 200" at bounding box center [58, 461] width 31 height 26
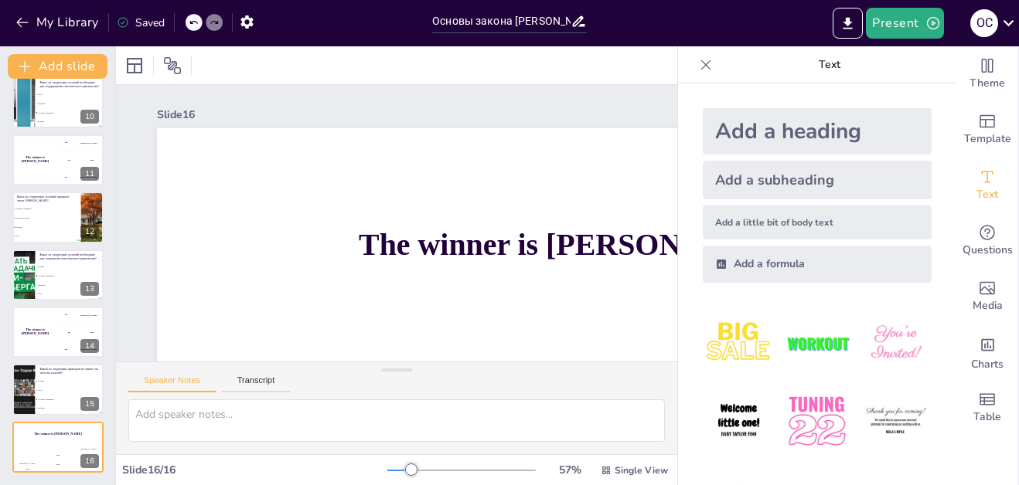
scroll to position [0, 0]
